Goal: Check status

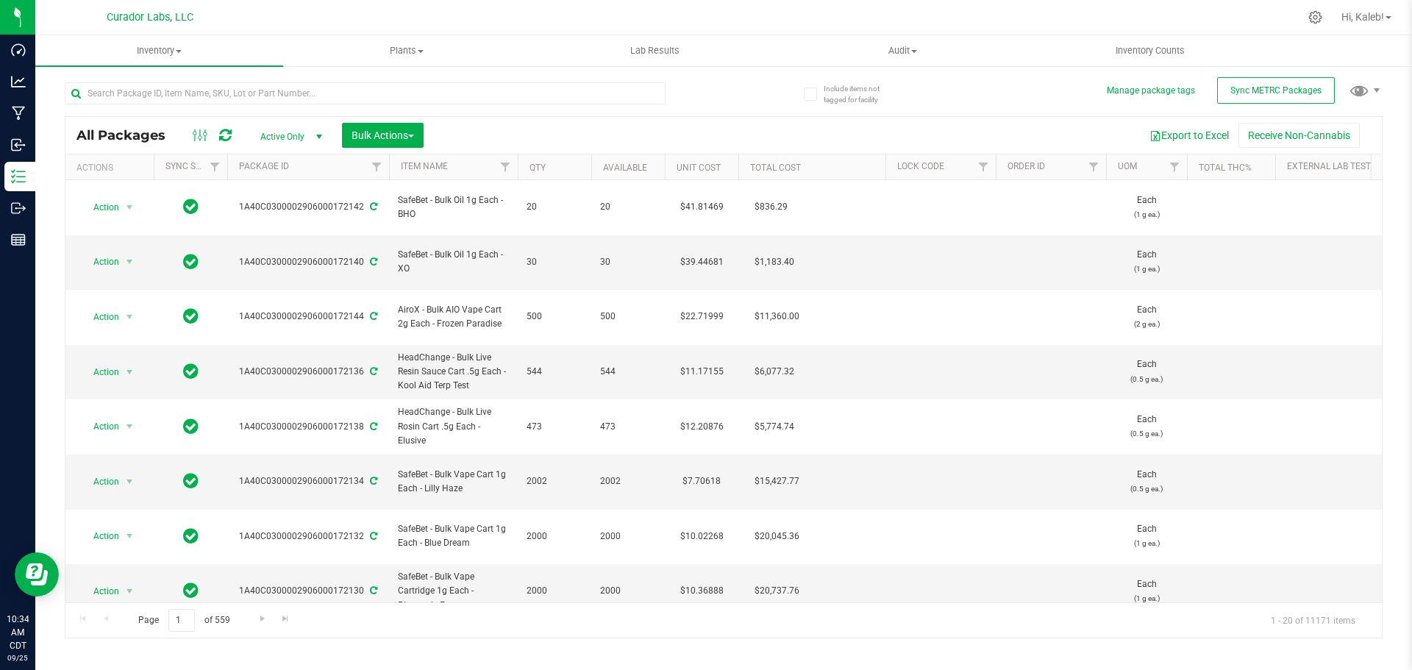
click at [1088, 609] on div "Page 1 of 559 1 - 20 of 11171 items" at bounding box center [723, 619] width 1316 height 35
click at [295, 87] on input "text" at bounding box center [365, 93] width 601 height 22
paste input "1A40C0100002906000038172"
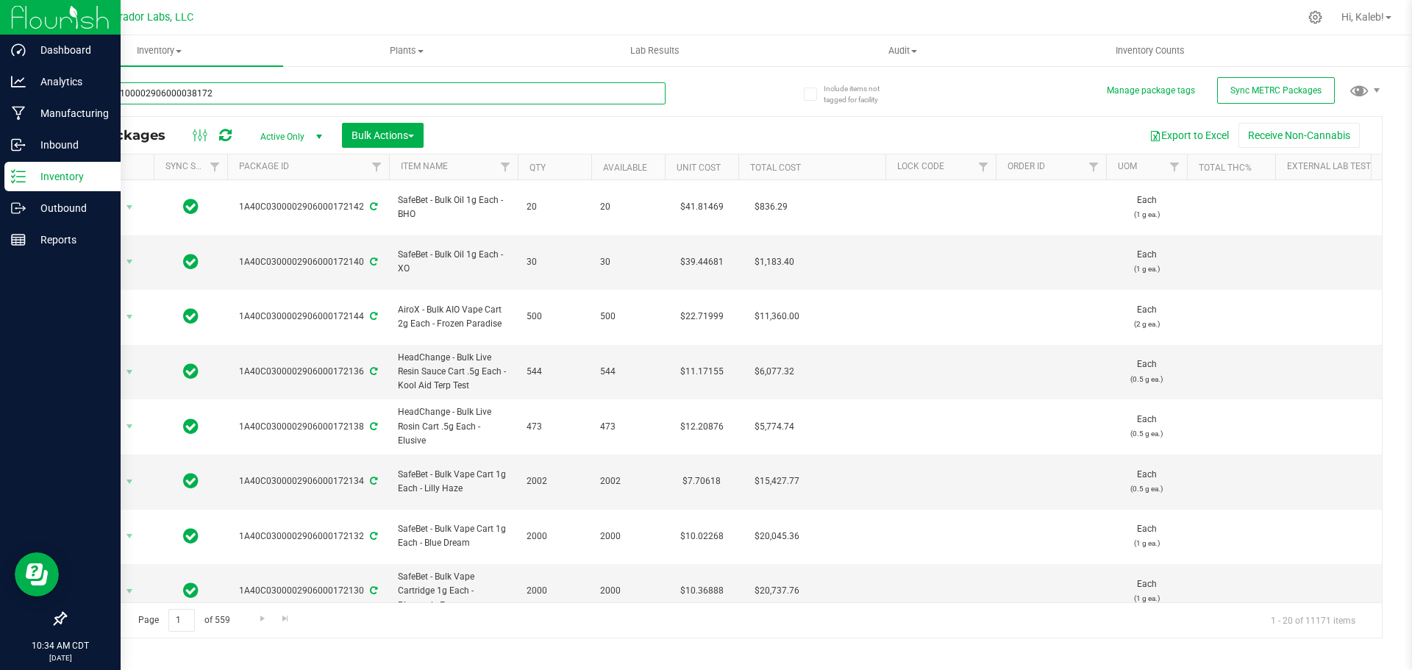
type input "1A40C0100002906000038172"
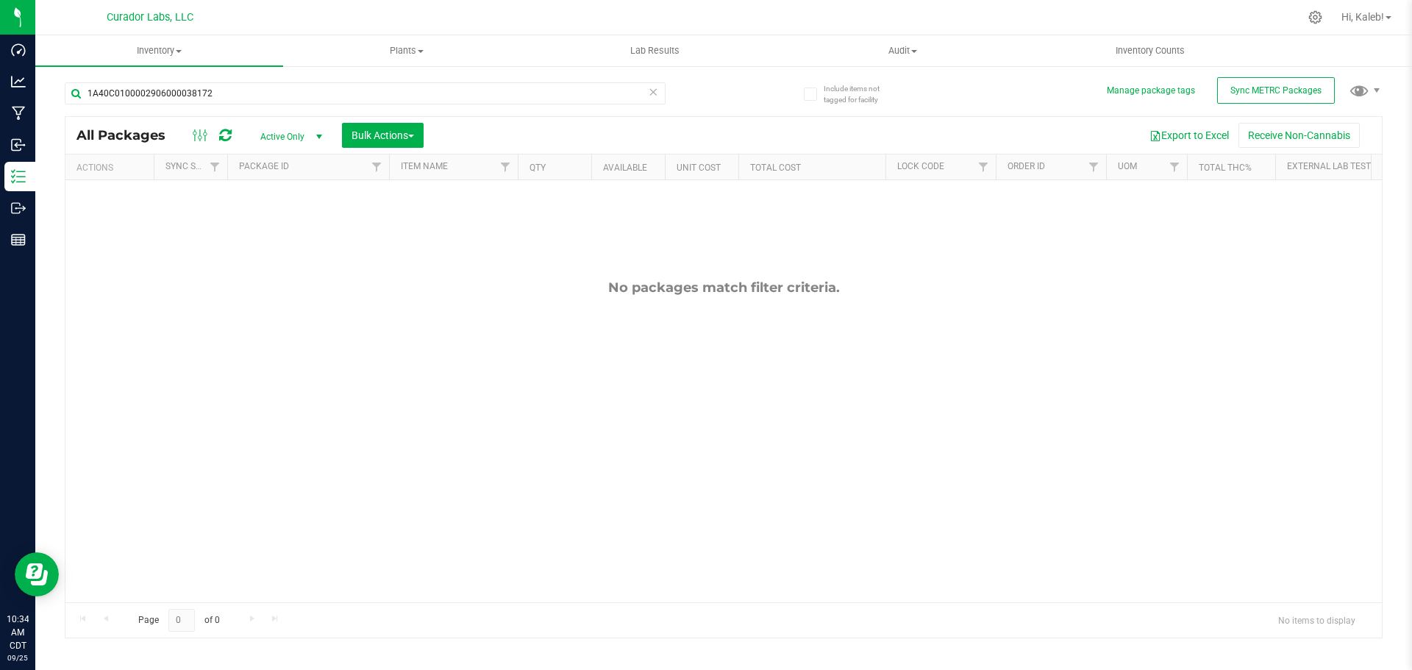
click at [654, 90] on icon at bounding box center [653, 91] width 10 height 18
